Goal: Task Accomplishment & Management: Manage account settings

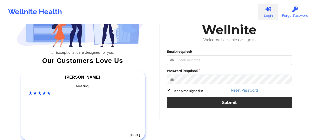
scroll to position [69, 0]
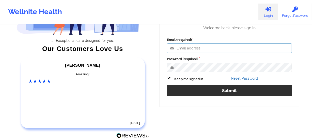
type input "[PERSON_NAME][EMAIL_ADDRESS][DOMAIN_NAME]"
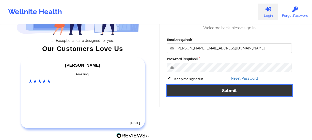
click at [259, 90] on button "Submit" at bounding box center [229, 90] width 125 height 11
